Goal: Transaction & Acquisition: Book appointment/travel/reservation

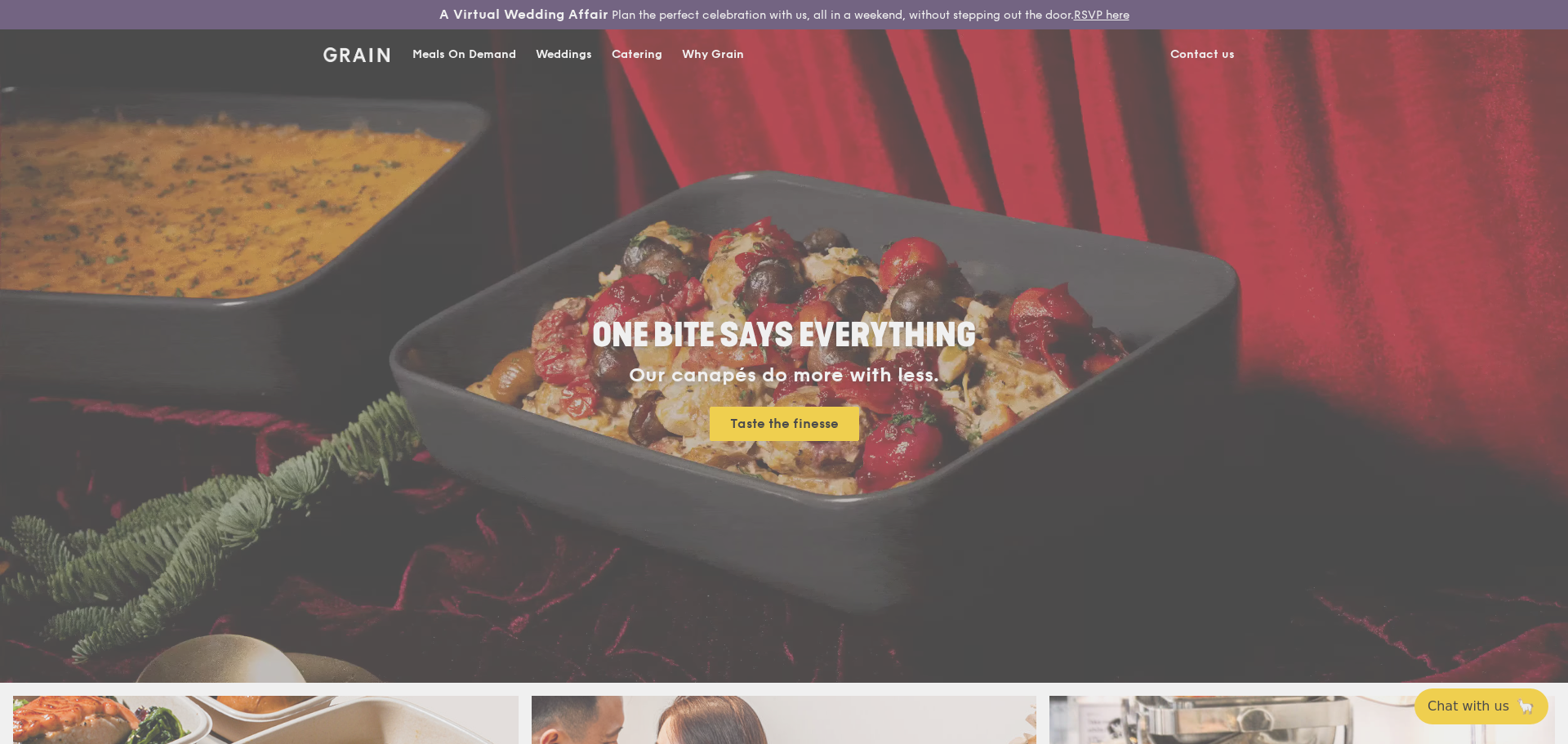
click at [631, 47] on div "Weddings by [PERSON_NAME] presents Plan the perfect celebration with us, all in…" at bounding box center [784, 372] width 1568 height 744
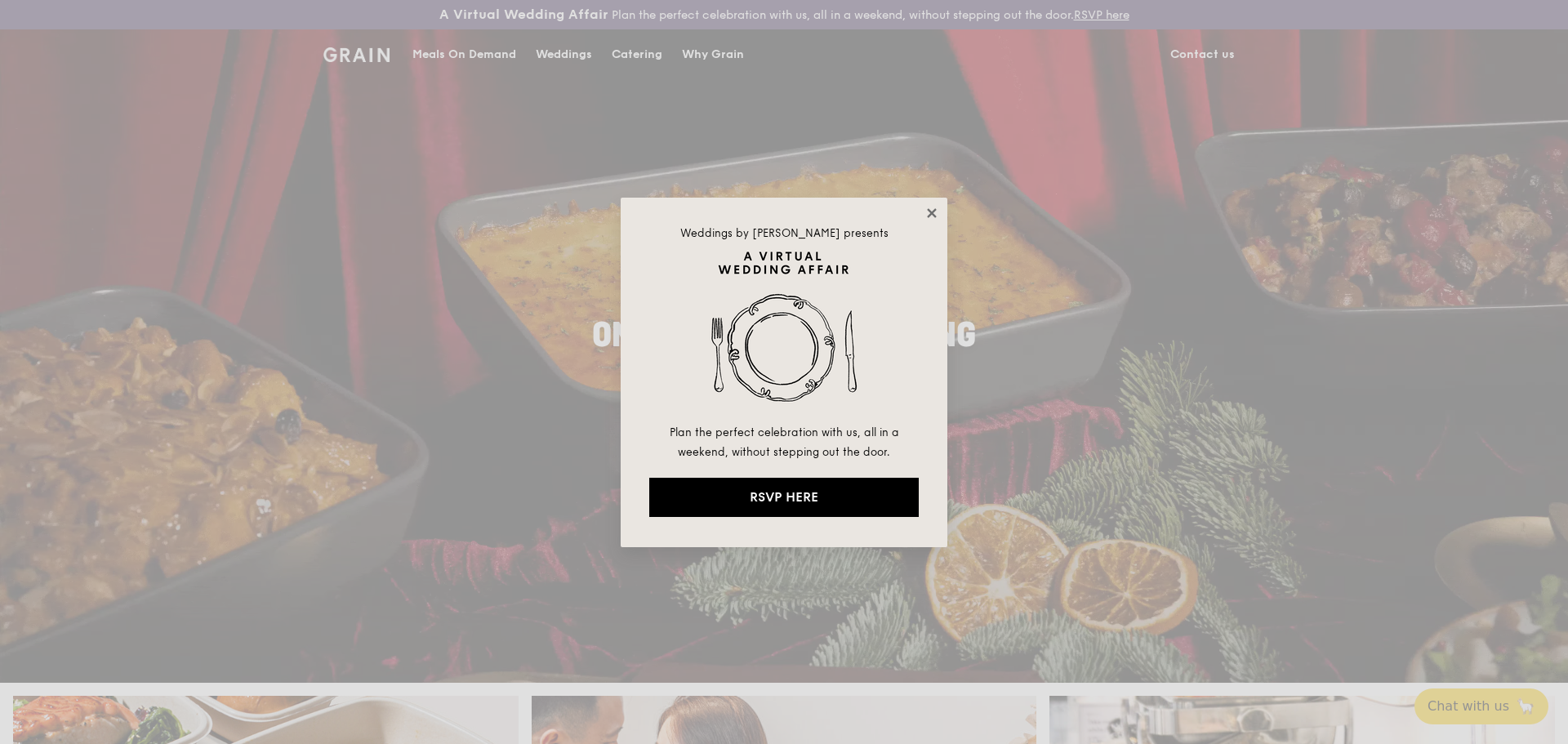
click at [926, 206] on icon at bounding box center [931, 212] width 15 height 15
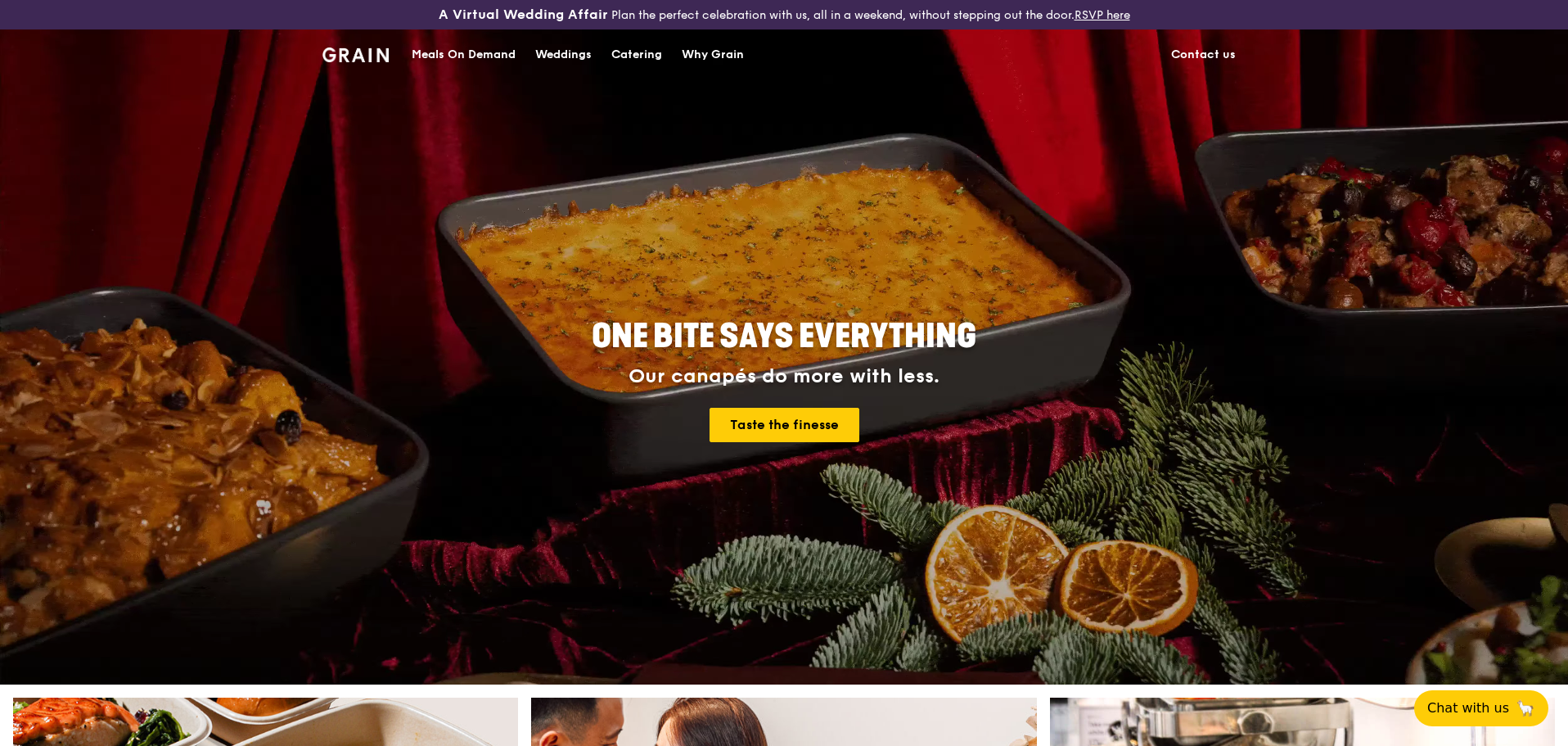
click at [621, 49] on div "Catering" at bounding box center [636, 55] width 50 height 49
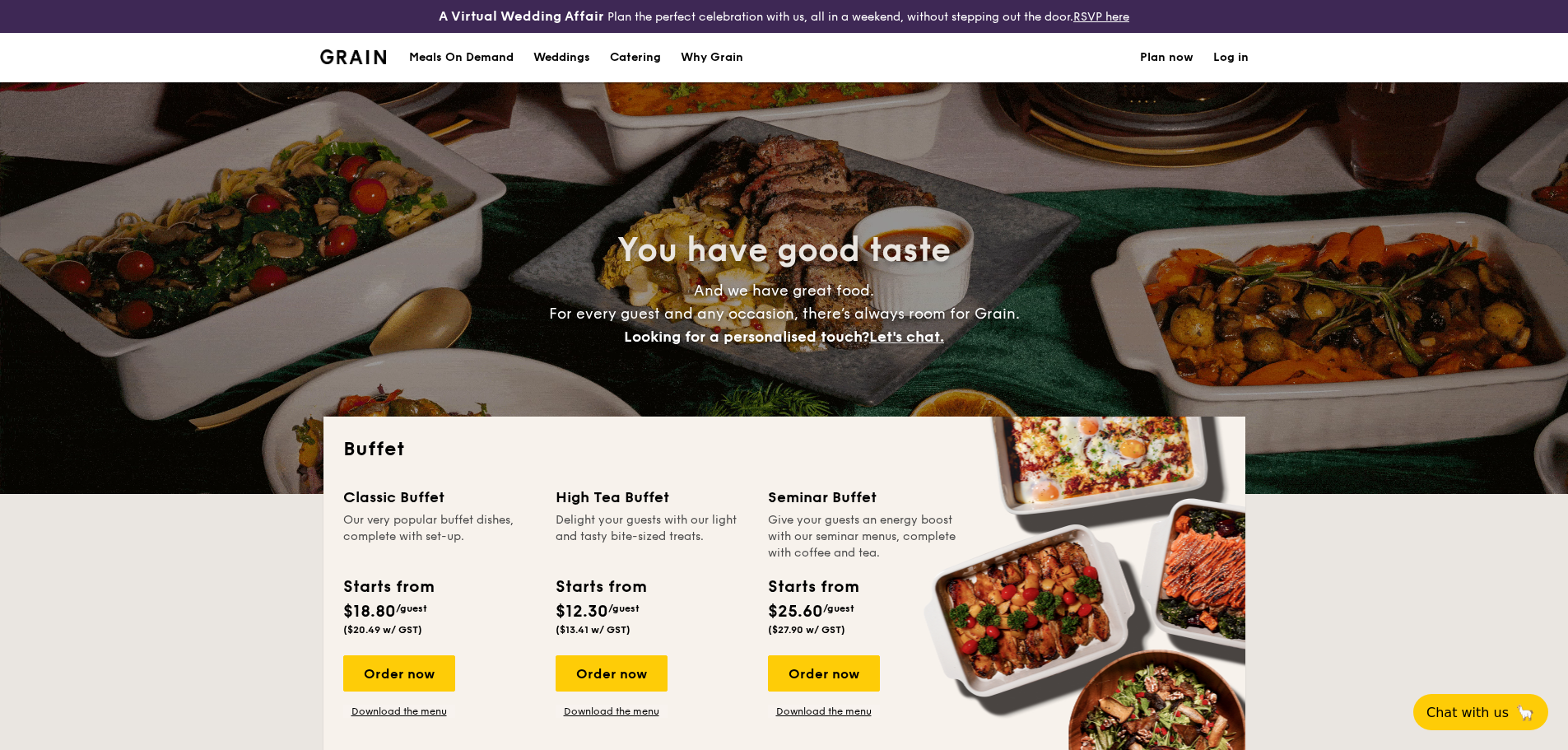
select select
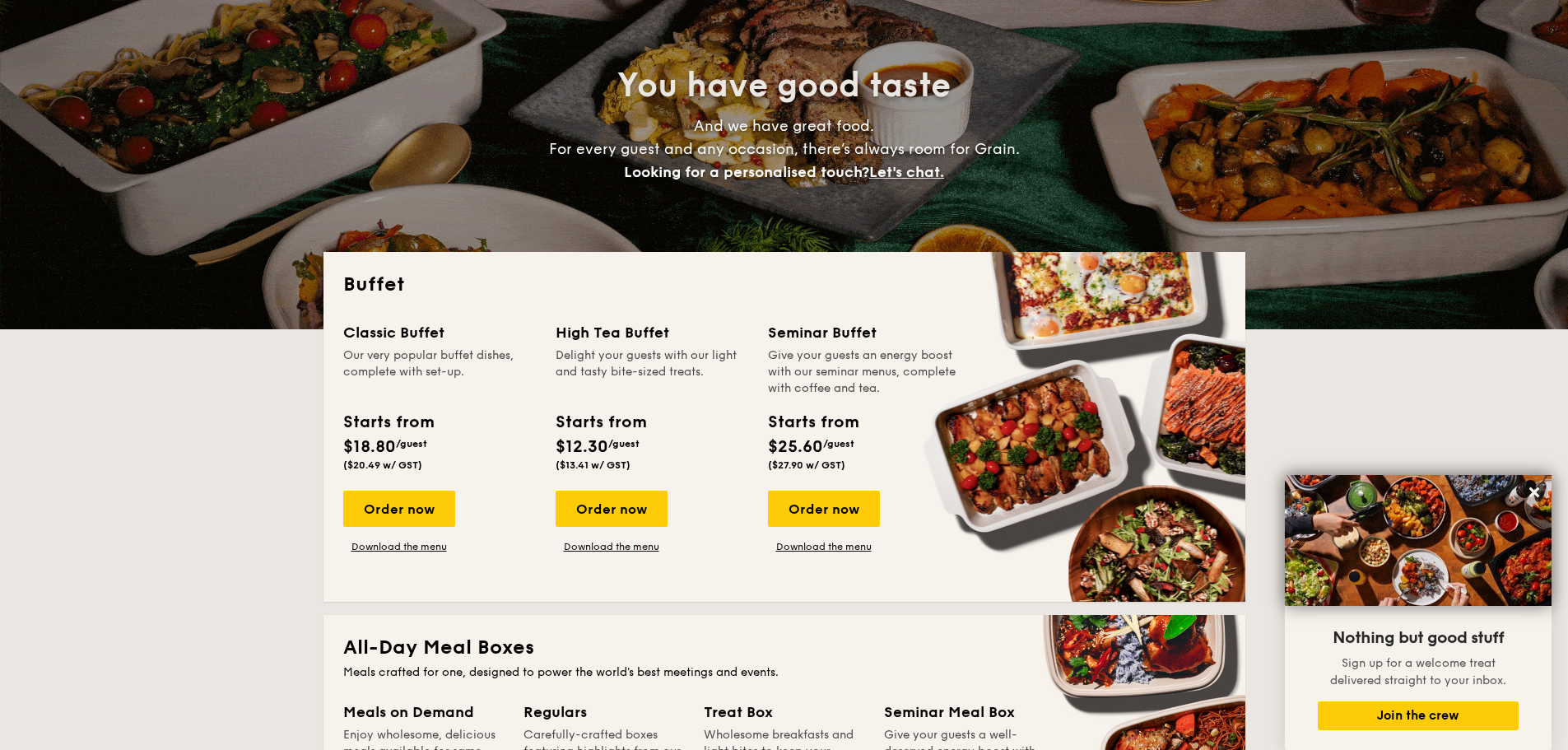
scroll to position [247, 0]
